Goal: Information Seeking & Learning: Learn about a topic

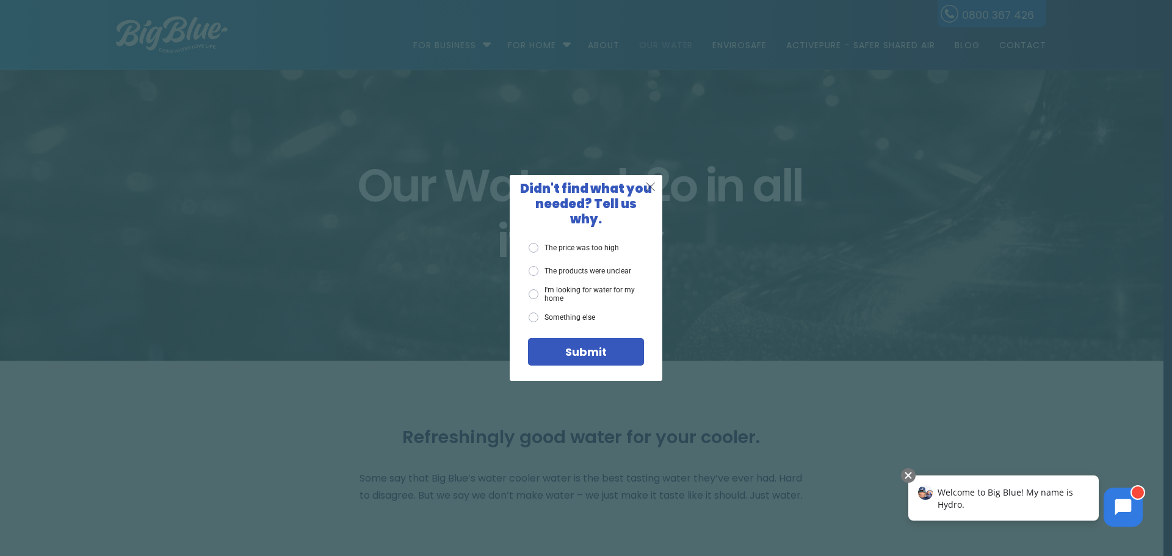
click at [654, 192] on span "X" at bounding box center [650, 186] width 11 height 15
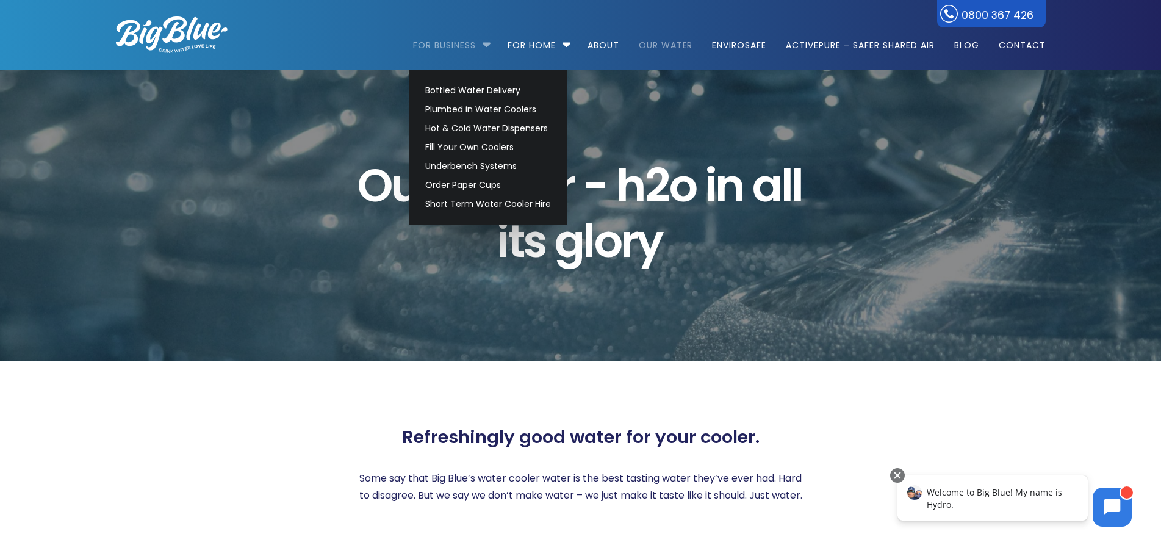
click at [454, 43] on link "For Business" at bounding box center [448, 39] width 71 height 79
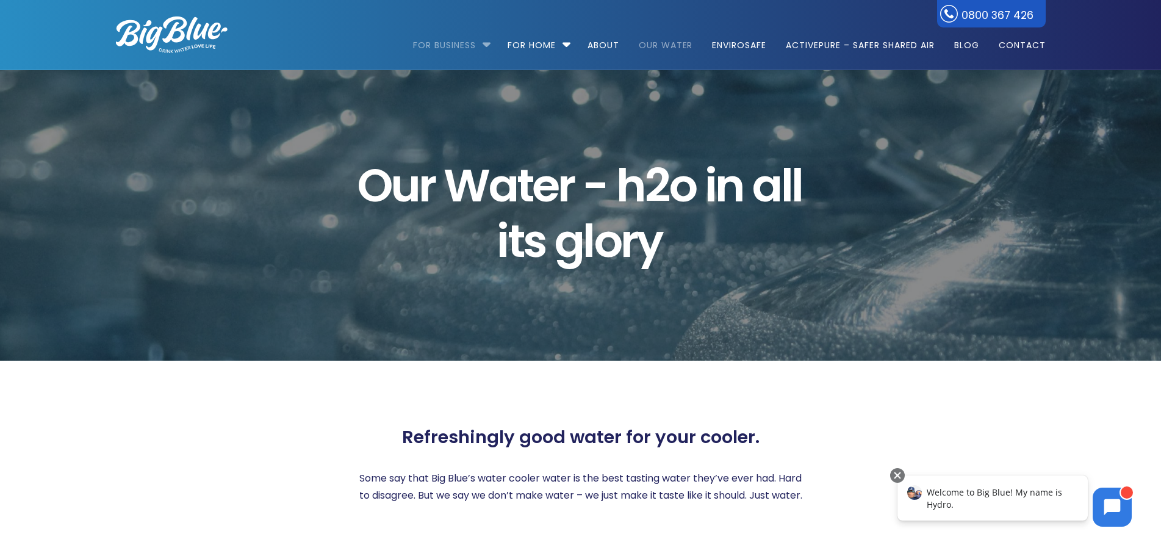
click at [454, 43] on link "For Business" at bounding box center [448, 39] width 71 height 79
click at [482, 44] on li "For Business Bottled Water Delivery Plumbed in Water Coolers Hot & Cold Water D…" at bounding box center [455, 40] width 84 height 70
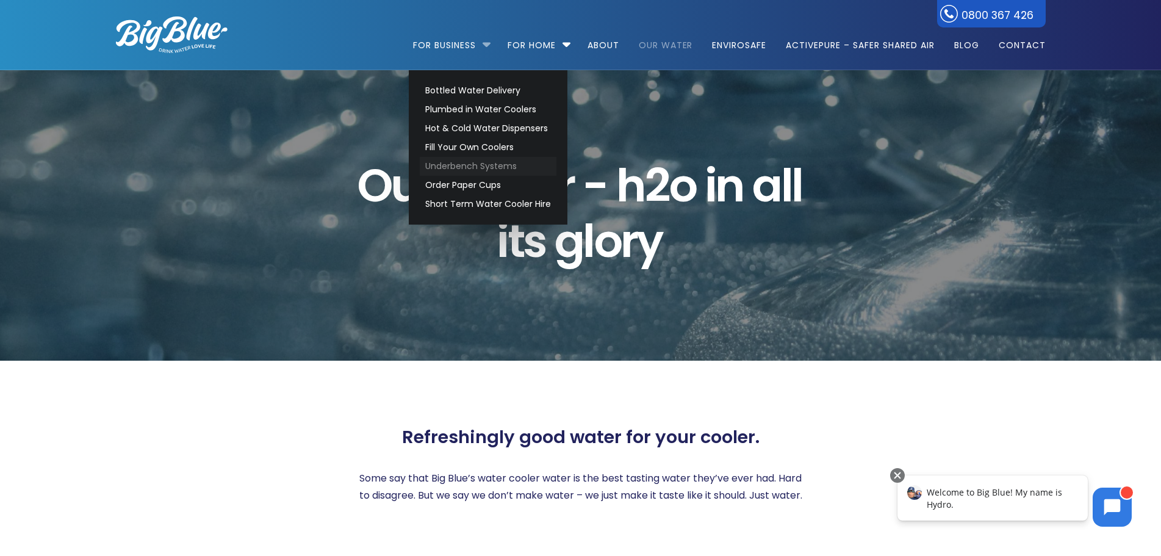
click at [483, 165] on link "Underbench Systems" at bounding box center [488, 166] width 137 height 19
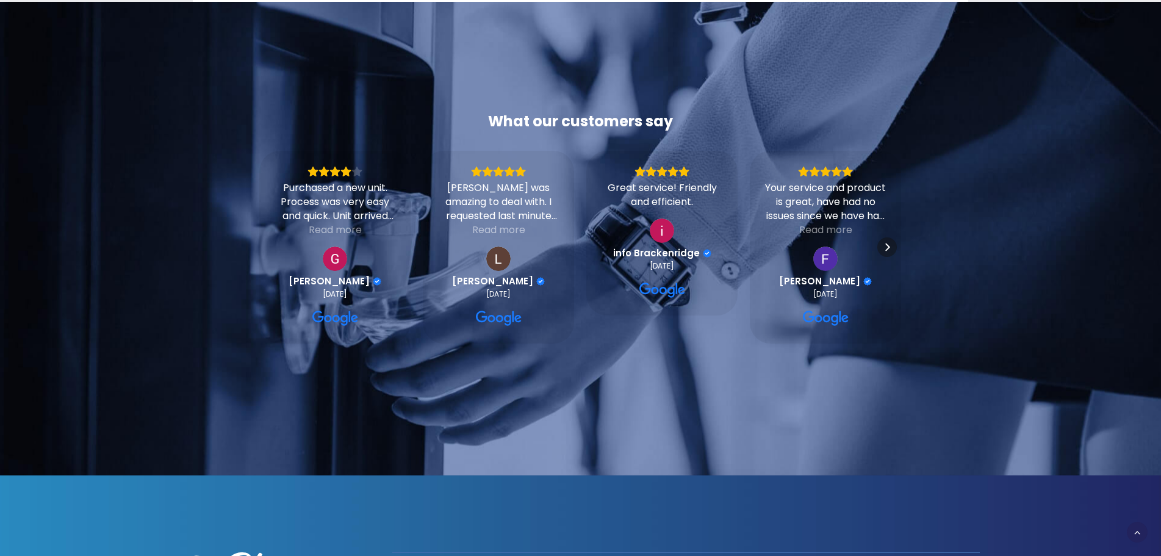
scroll to position [1334, 0]
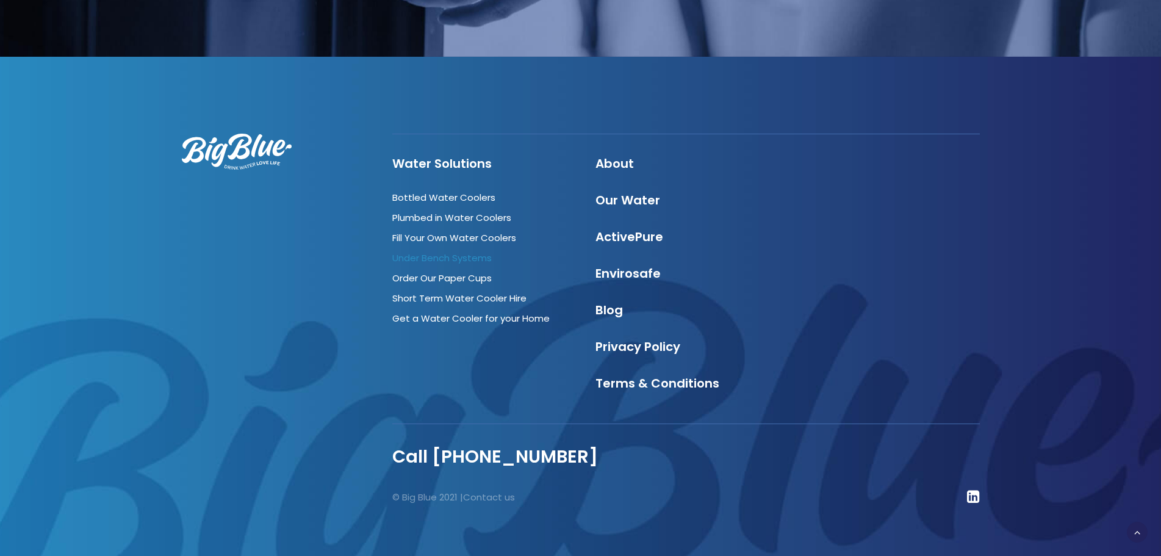
click at [445, 251] on link "Under Bench Systems" at bounding box center [441, 257] width 99 height 13
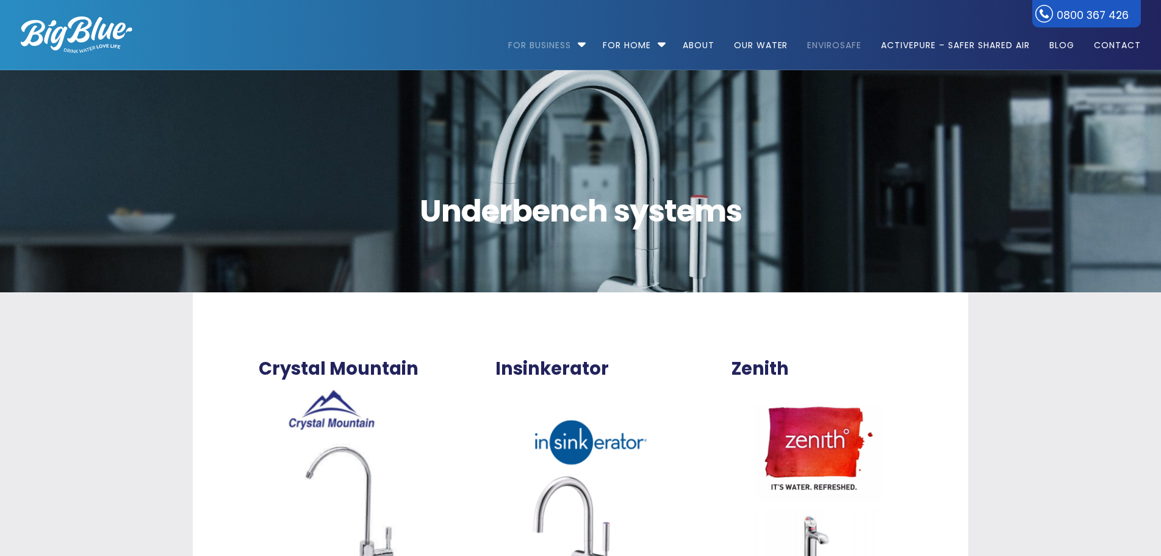
click at [825, 41] on link "EnviroSafe" at bounding box center [834, 39] width 71 height 79
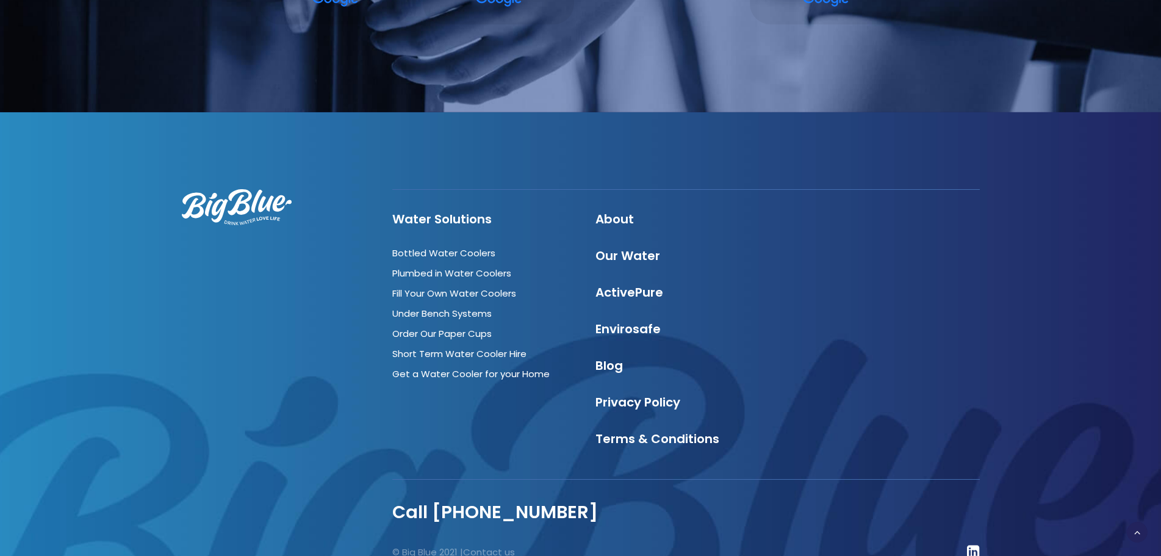
scroll to position [3289, 0]
